Goal: Task Accomplishment & Management: Manage account settings

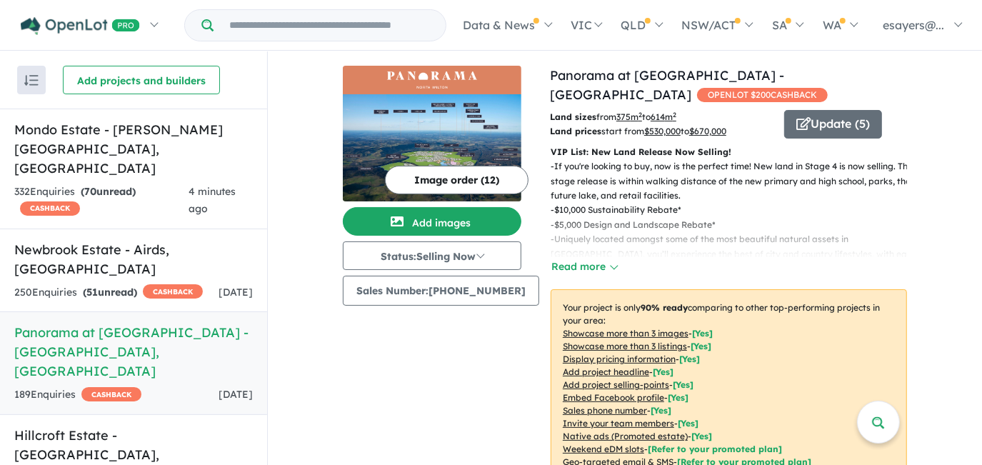
scroll to position [649, 0]
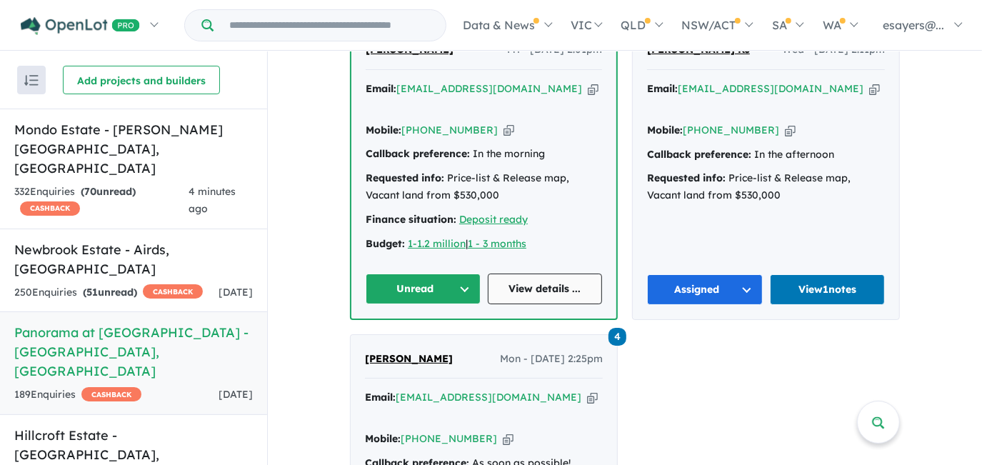
click at [514, 276] on link "View details ..." at bounding box center [545, 289] width 115 height 31
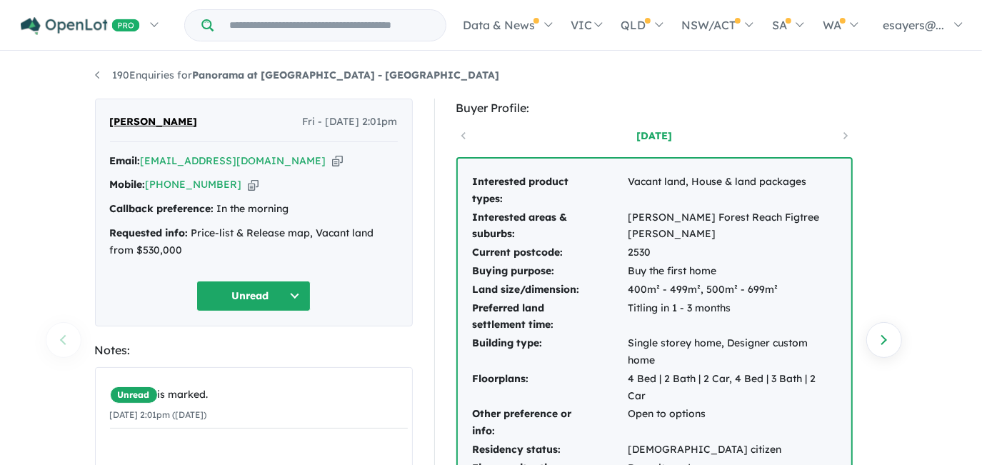
click at [251, 295] on button "Unread" at bounding box center [253, 296] width 114 height 31
click at [259, 365] on button "Assigned" at bounding box center [259, 362] width 124 height 33
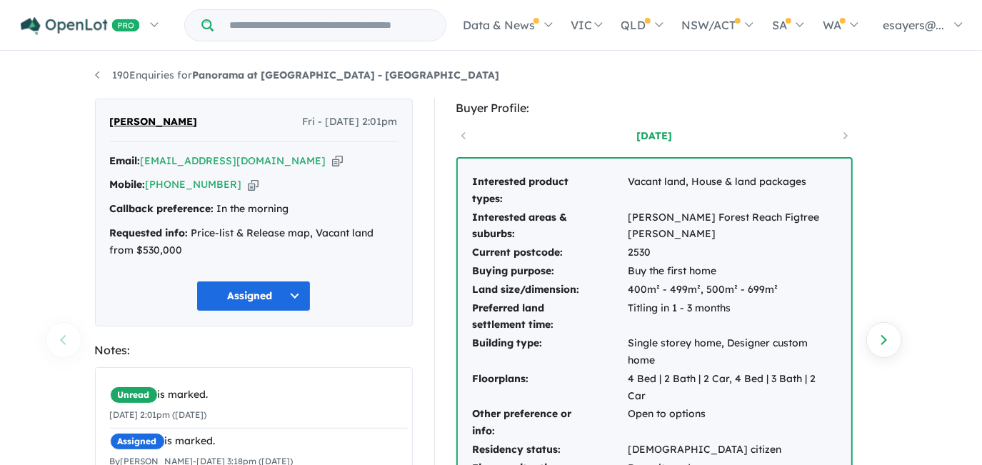
scroll to position [259, 0]
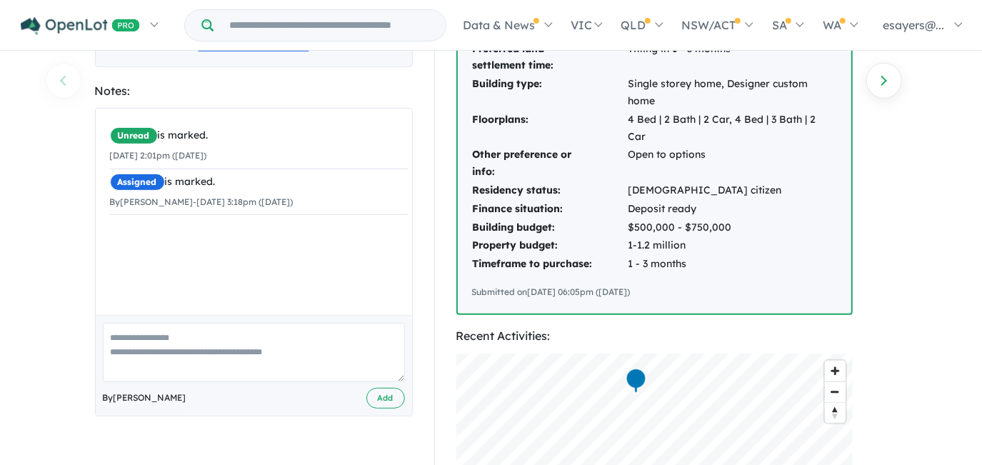
click at [260, 362] on textarea at bounding box center [254, 352] width 302 height 59
type textarea "**"
click at [392, 394] on button "Add" at bounding box center [386, 398] width 39 height 21
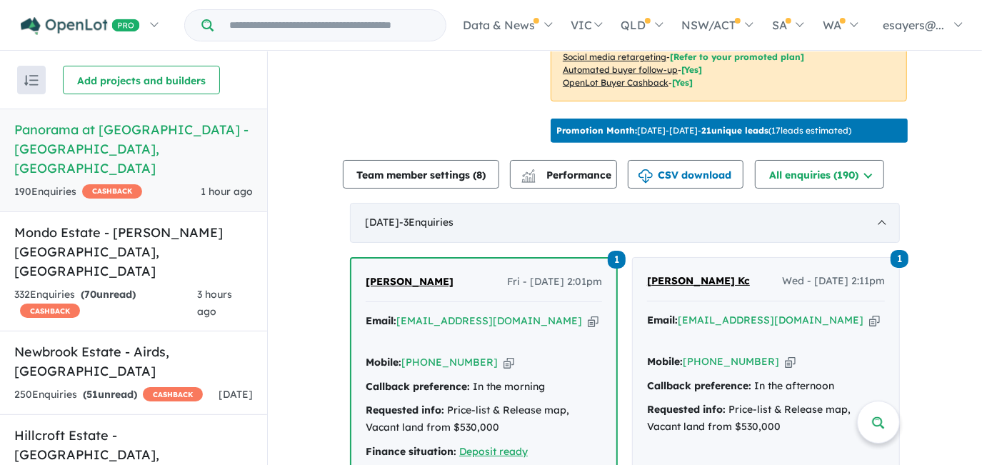
scroll to position [584, 0]
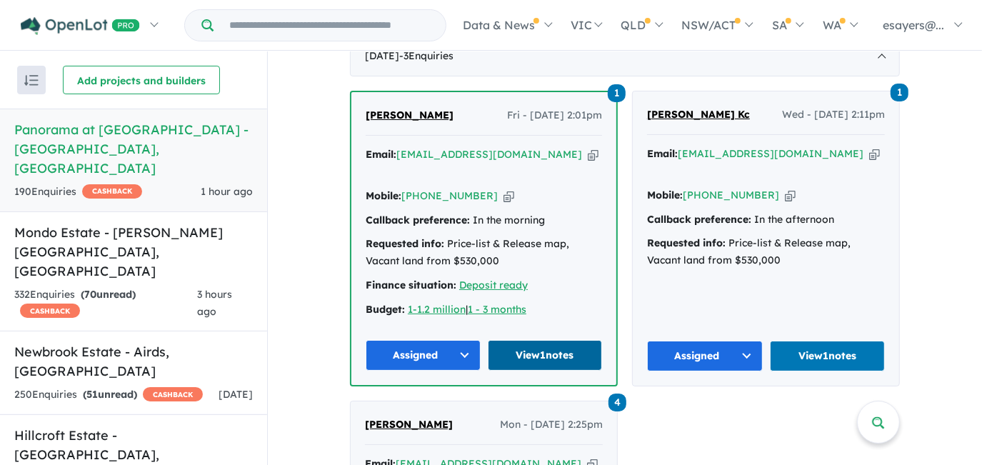
click at [514, 351] on link "View 1 notes" at bounding box center [545, 355] width 115 height 31
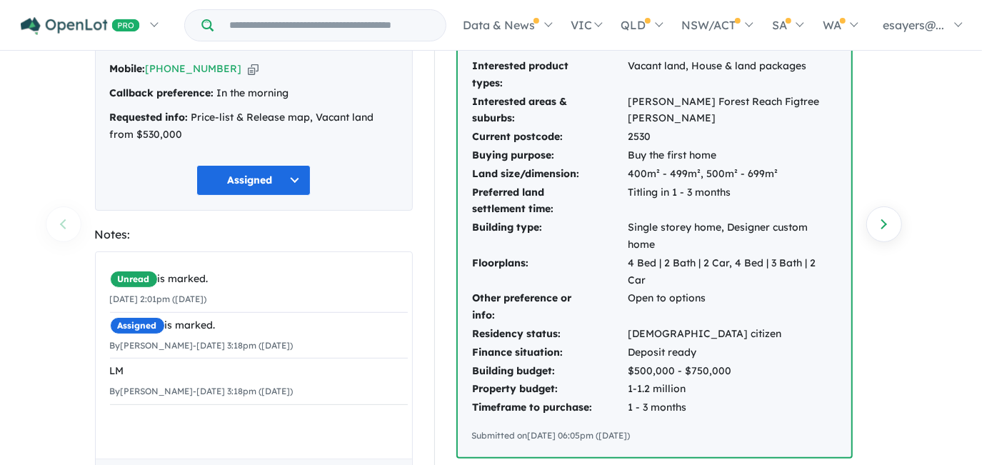
scroll to position [129, 0]
